Goal: Task Accomplishment & Management: Manage account settings

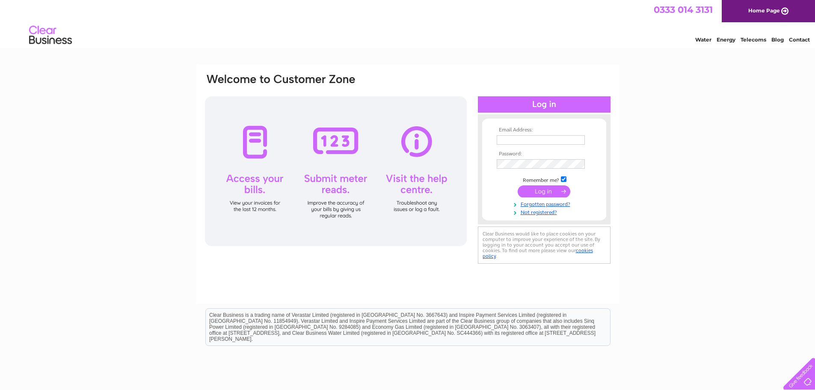
click at [546, 189] on input "submit" at bounding box center [544, 191] width 53 height 12
click at [507, 137] on input "text" at bounding box center [541, 139] width 88 height 9
type input "Brian.CLARKE"
click at [540, 189] on tbody "Email Address: Brian.CLARKE Password: Remember me?" at bounding box center [544, 171] width 99 height 89
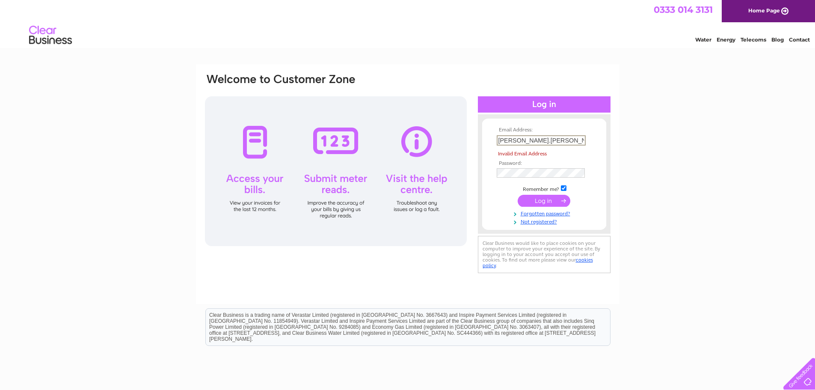
click at [544, 140] on input "Brian.CLARKE" at bounding box center [541, 140] width 89 height 10
drag, startPoint x: 544, startPoint y: 140, endPoint x: 491, endPoint y: 142, distance: 53.1
click at [491, 142] on form "Email Address: Brian.CLARKE Invalid Email Address Password:" at bounding box center [544, 176] width 124 height 98
type input "[EMAIL_ADDRESS][DOMAIN_NAME]"
click at [544, 191] on input "submit" at bounding box center [544, 192] width 53 height 12
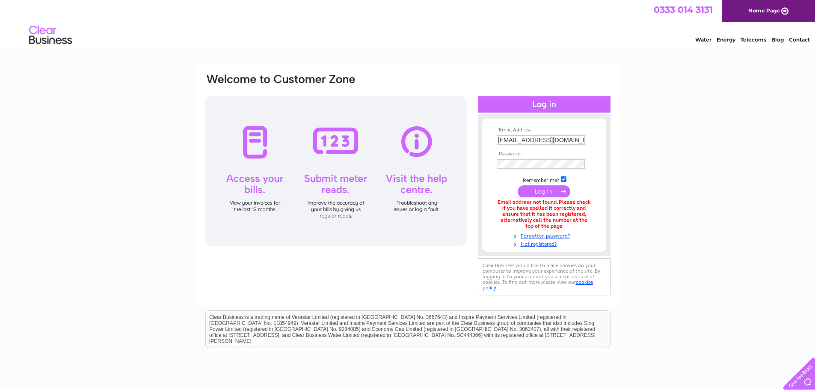
click at [513, 140] on input "office@warrenpointgolf.com" at bounding box center [541, 139] width 88 height 9
type input "[EMAIL_ADDRESS][DOMAIN_NAME]"
click at [547, 191] on input "submit" at bounding box center [544, 192] width 53 height 12
click at [548, 193] on input "submit" at bounding box center [544, 191] width 53 height 12
click at [584, 139] on input "[EMAIL_ADDRESS][DOMAIN_NAME]" at bounding box center [541, 139] width 88 height 9
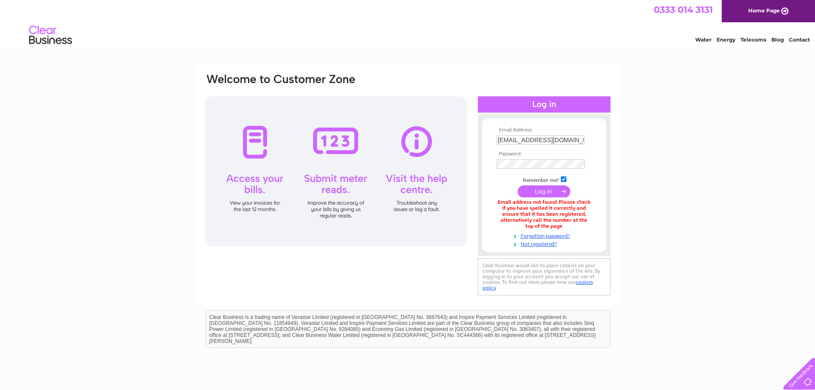
click at [646, 128] on div "Email Address: [EMAIL_ADDRESS][DOMAIN_NAME] Password:" at bounding box center [407, 258] width 815 height 388
click at [541, 244] on link "Not registered?" at bounding box center [545, 243] width 97 height 8
